Goal: Transaction & Acquisition: Purchase product/service

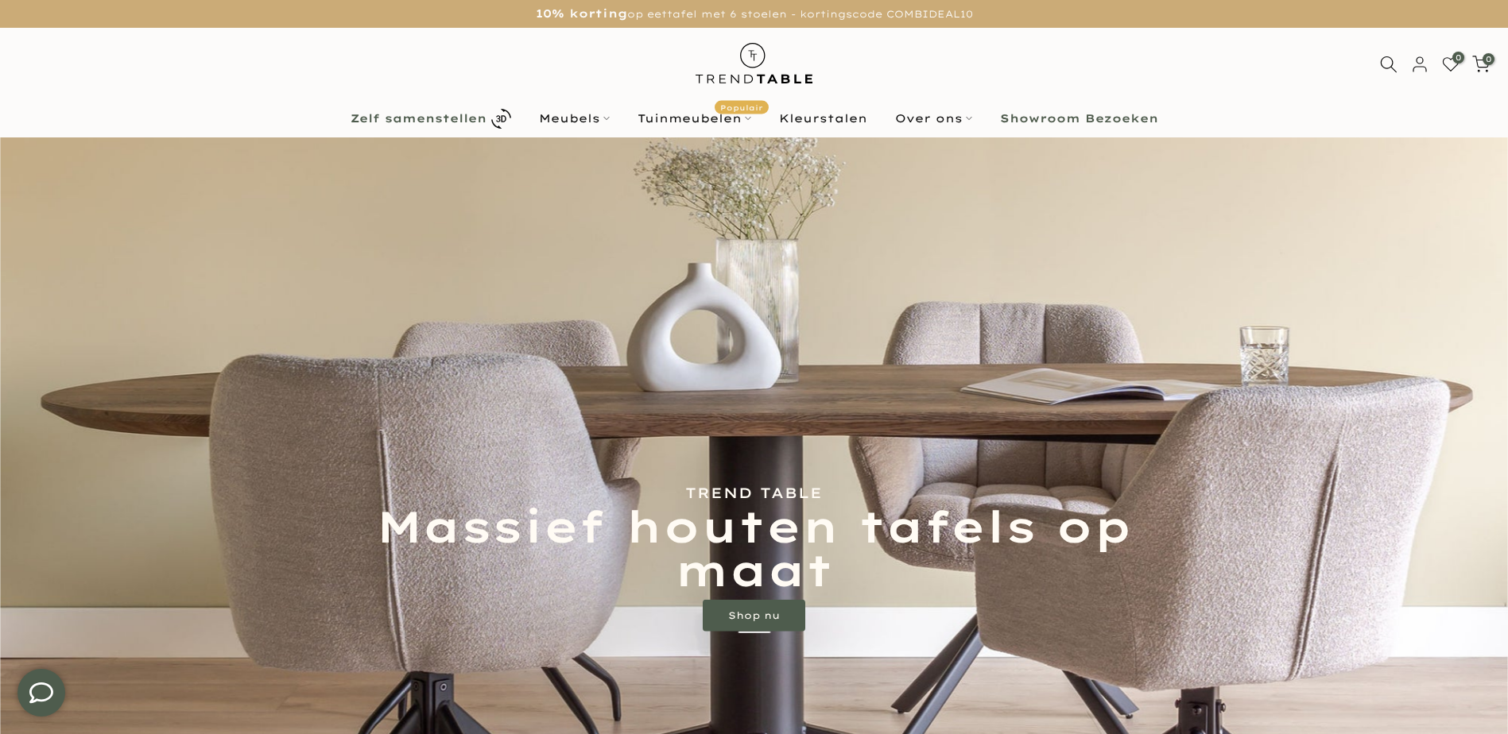
click at [441, 113] on b "Zelf samenstellen" at bounding box center [419, 118] width 136 height 11
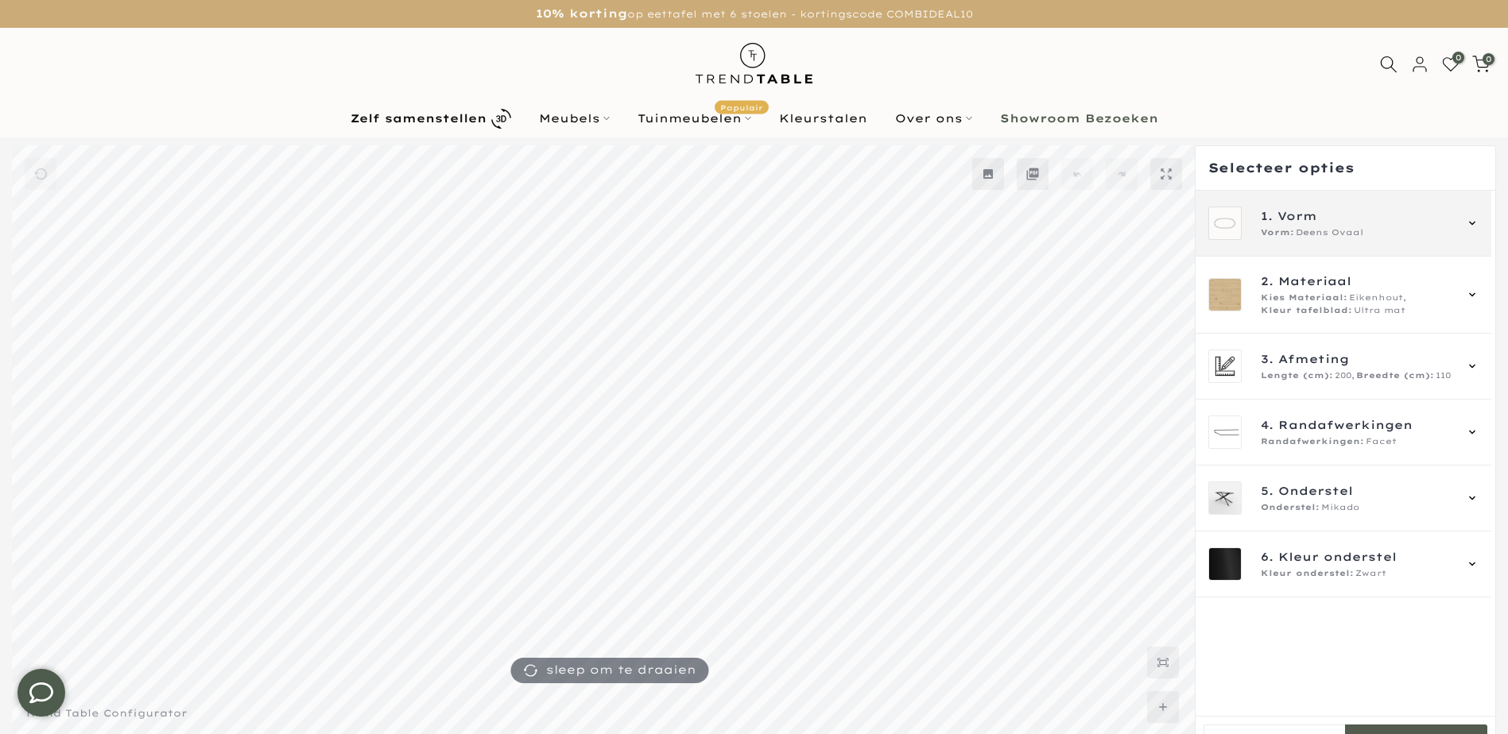
click at [1470, 222] on icon at bounding box center [1472, 223] width 6 height 4
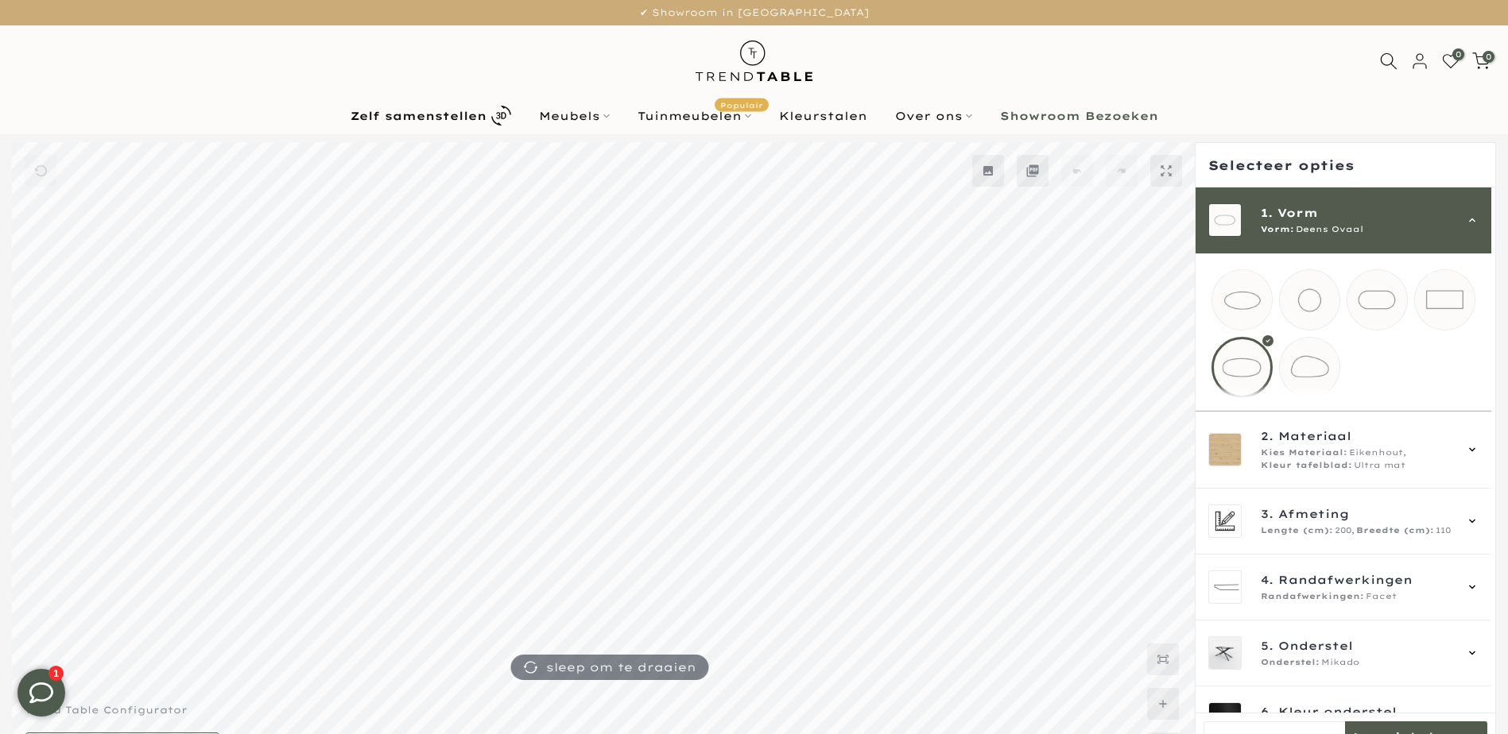
click at [1303, 367] on mmq-loader at bounding box center [1310, 368] width 60 height 60
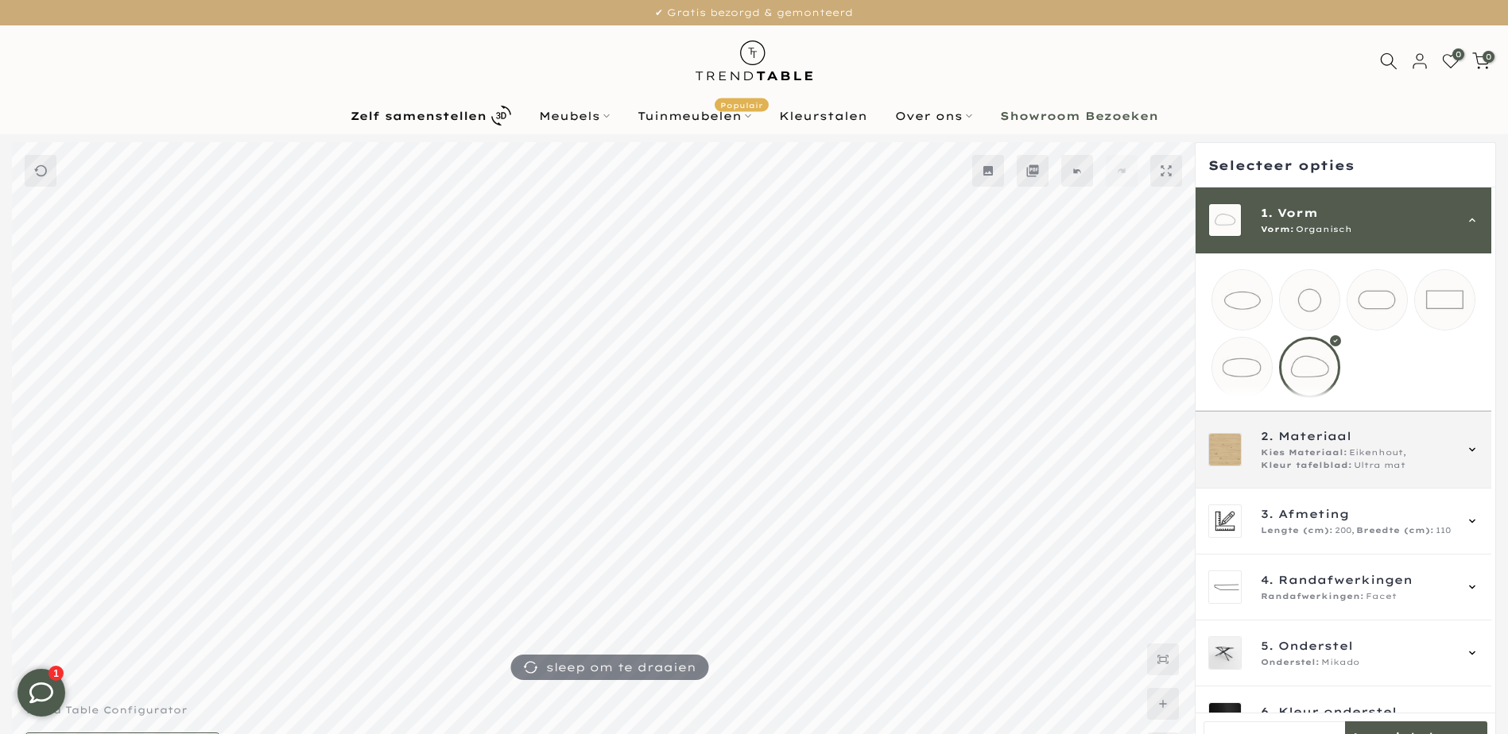
click at [1464, 459] on div "2. Materiaal Kies Materiaal: Eikenhout, Kleur tafelblad: Ultra mat" at bounding box center [1343, 450] width 270 height 45
